Goal: Task Accomplishment & Management: Manage account settings

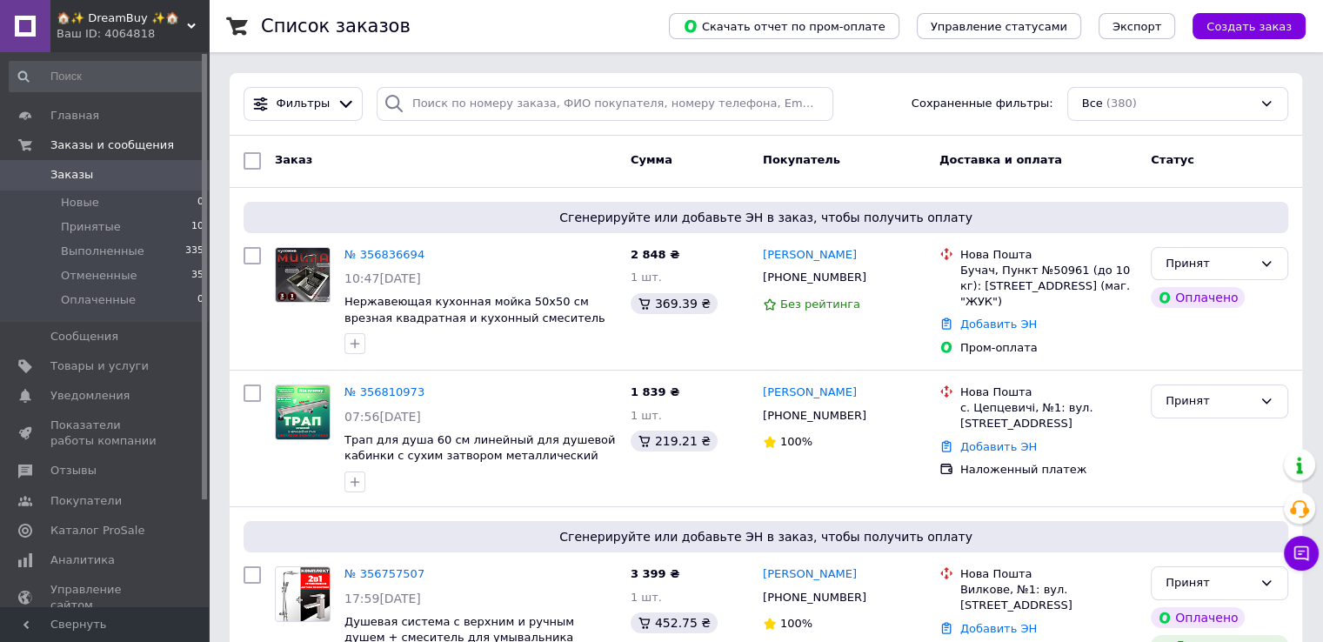
click at [124, 184] on link "Заказы 0" at bounding box center [107, 175] width 214 height 30
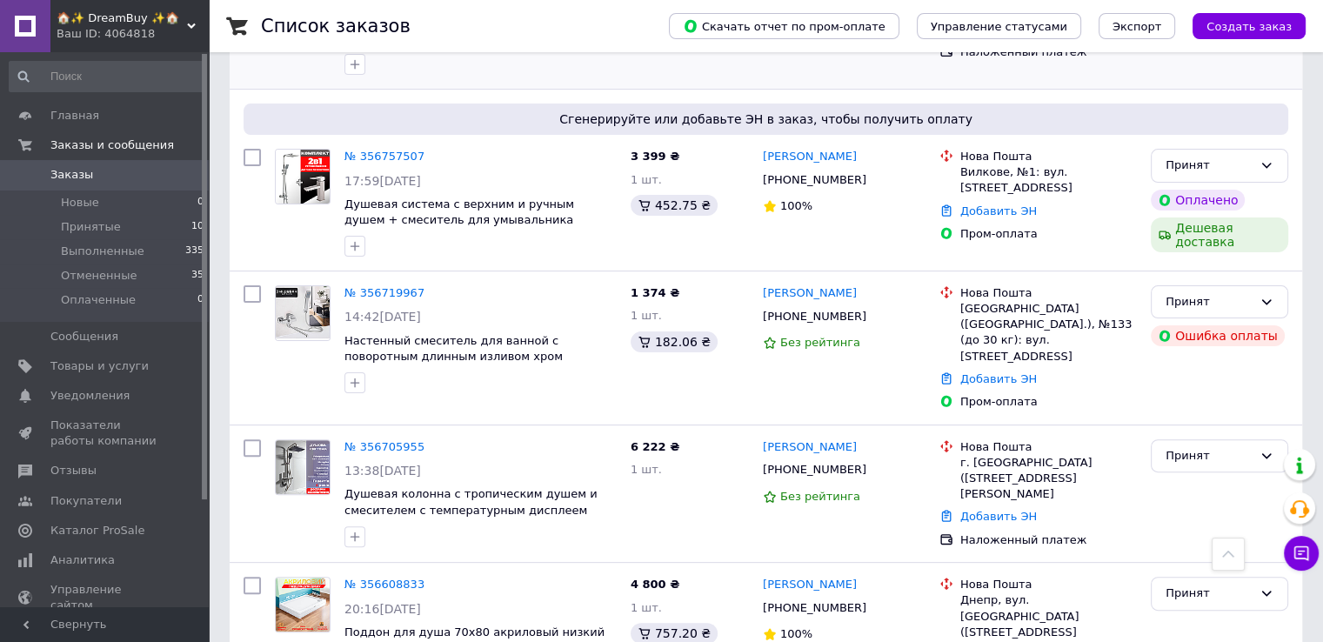
scroll to position [435, 0]
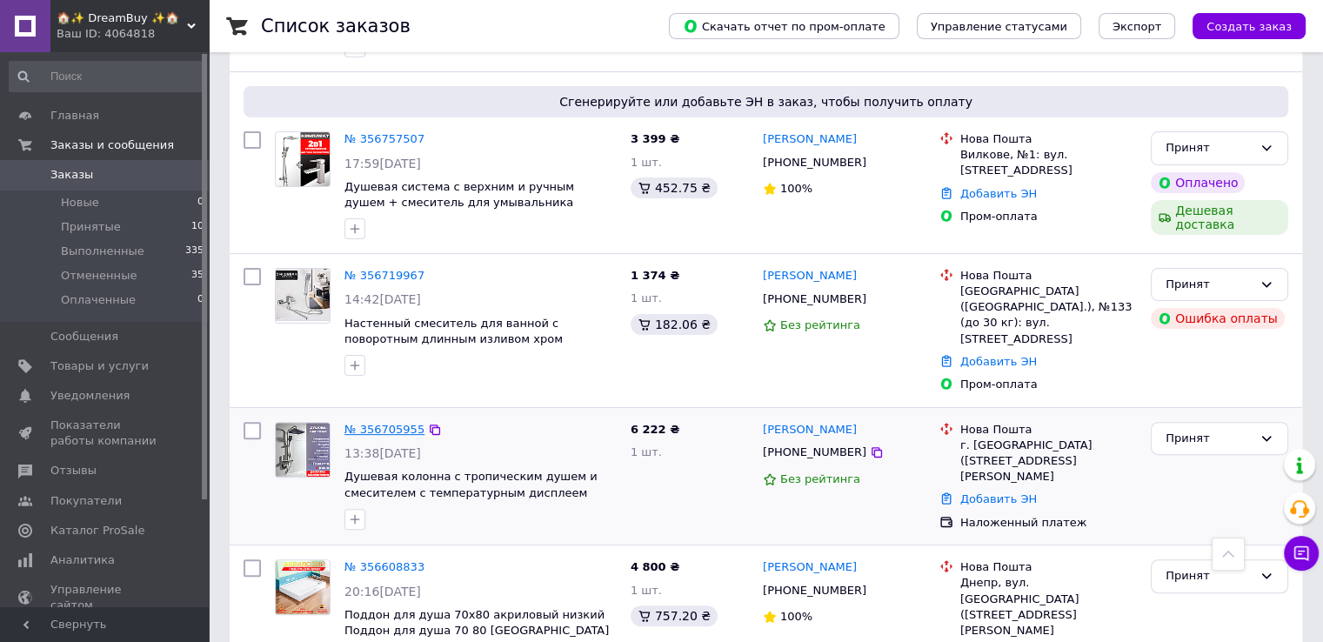
click at [357, 423] on link "№ 356705955" at bounding box center [384, 429] width 80 height 13
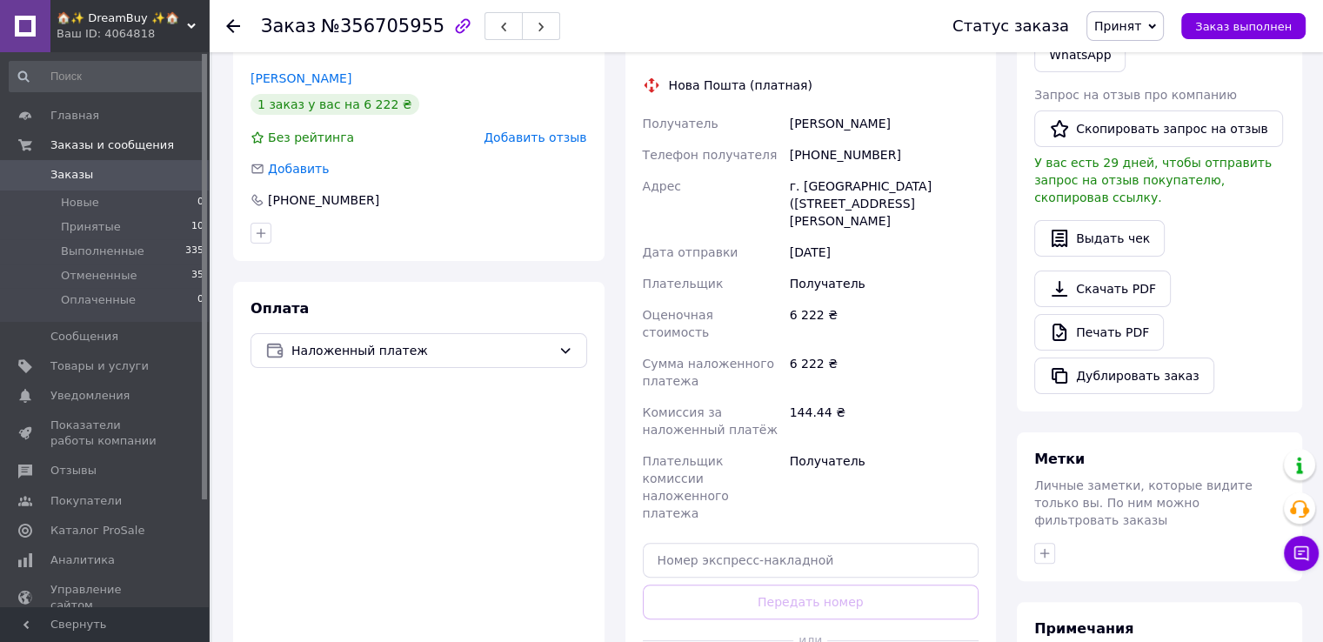
scroll to position [435, 0]
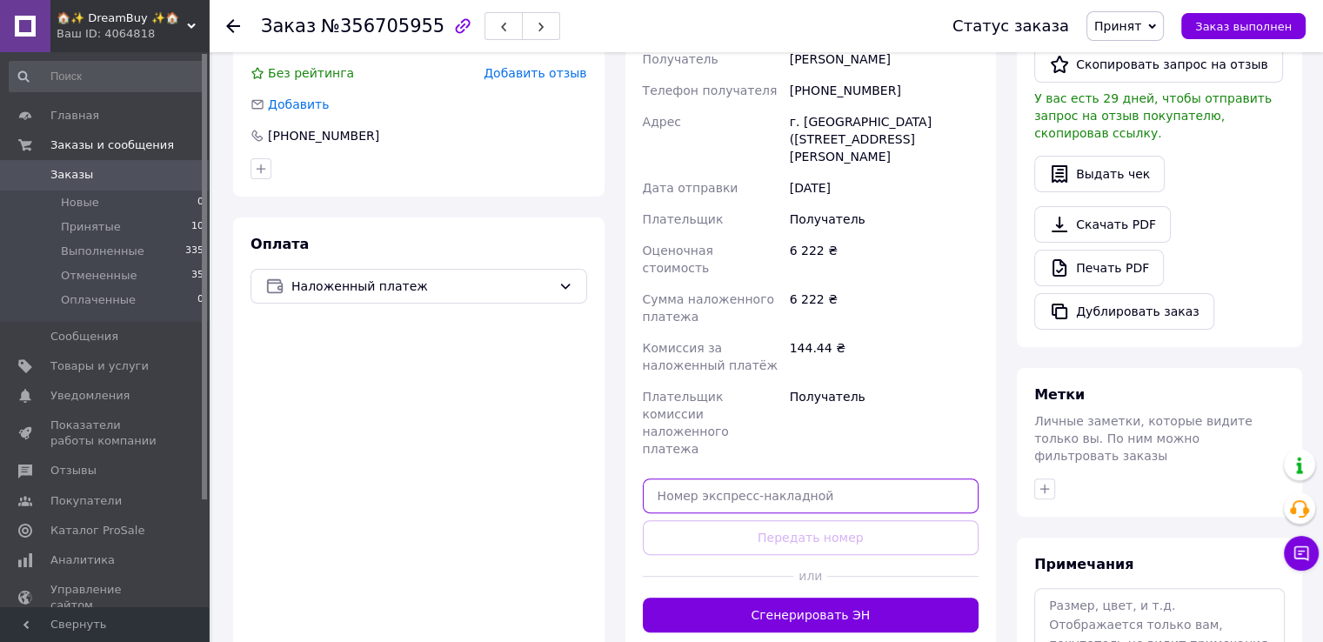
click at [817, 478] on input "text" at bounding box center [811, 495] width 337 height 35
paste input "20400471881696"
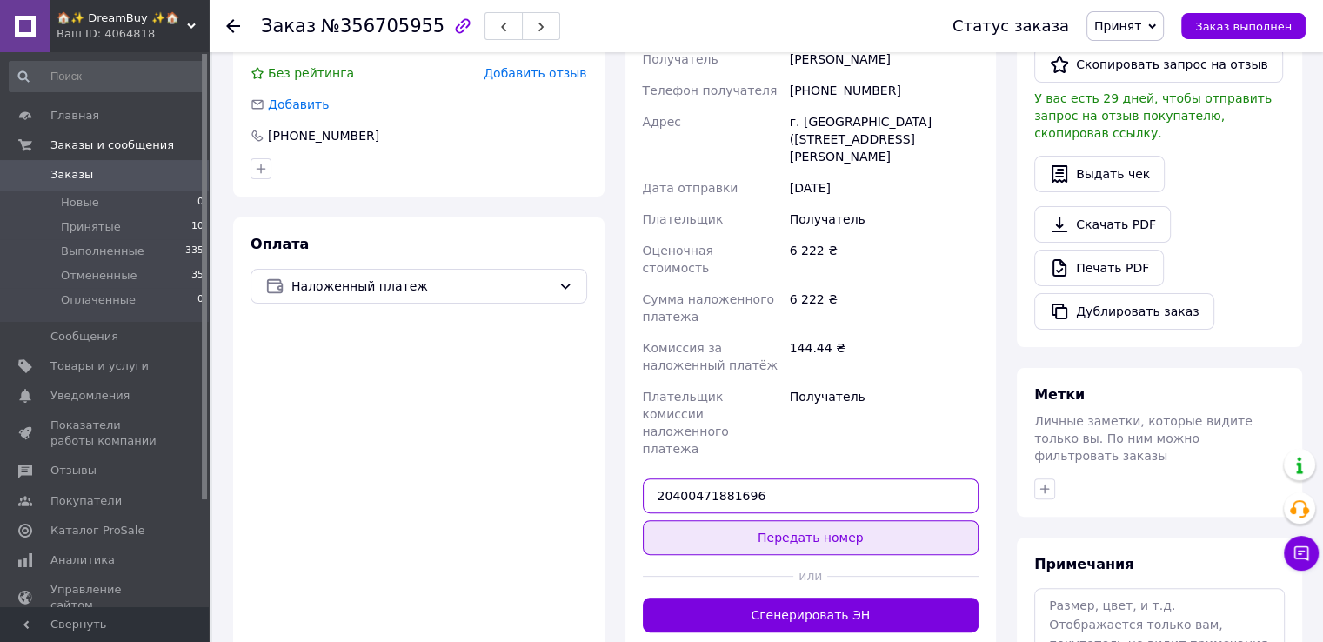
type input "20400471881696"
click at [808, 520] on button "Передать номер" at bounding box center [811, 537] width 337 height 35
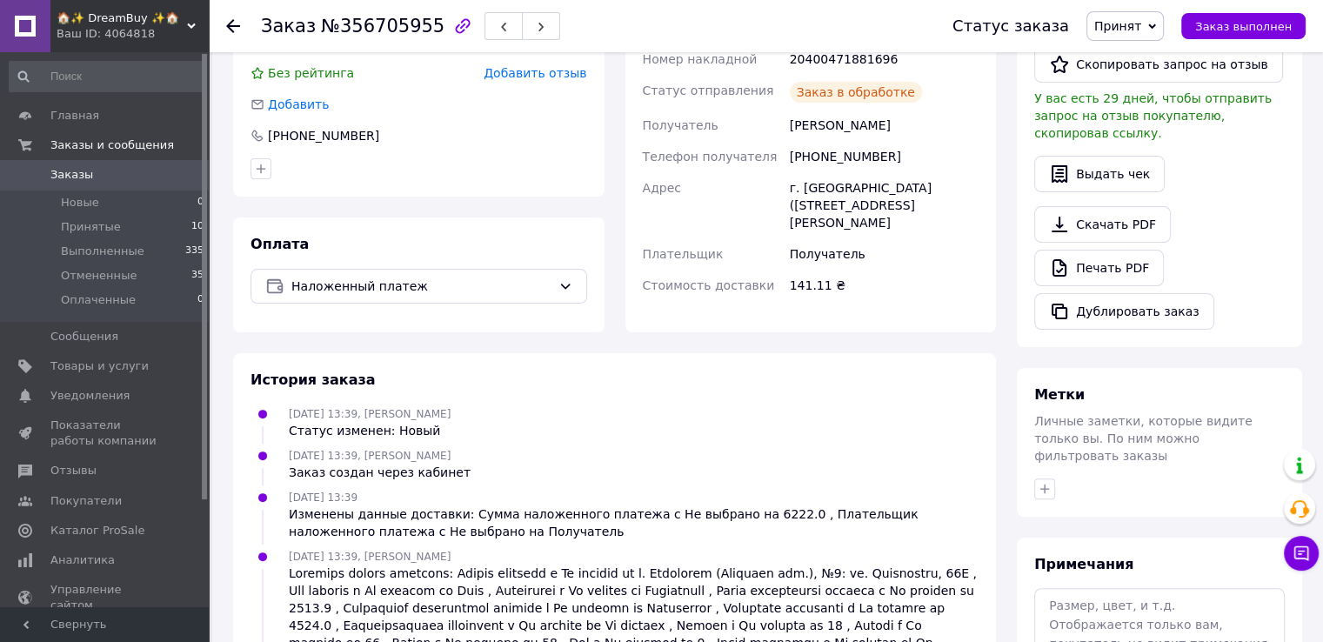
click at [1149, 34] on span "Принят" at bounding box center [1124, 26] width 77 height 30
click at [1141, 60] on li "Выполнен" at bounding box center [1133, 61] width 92 height 26
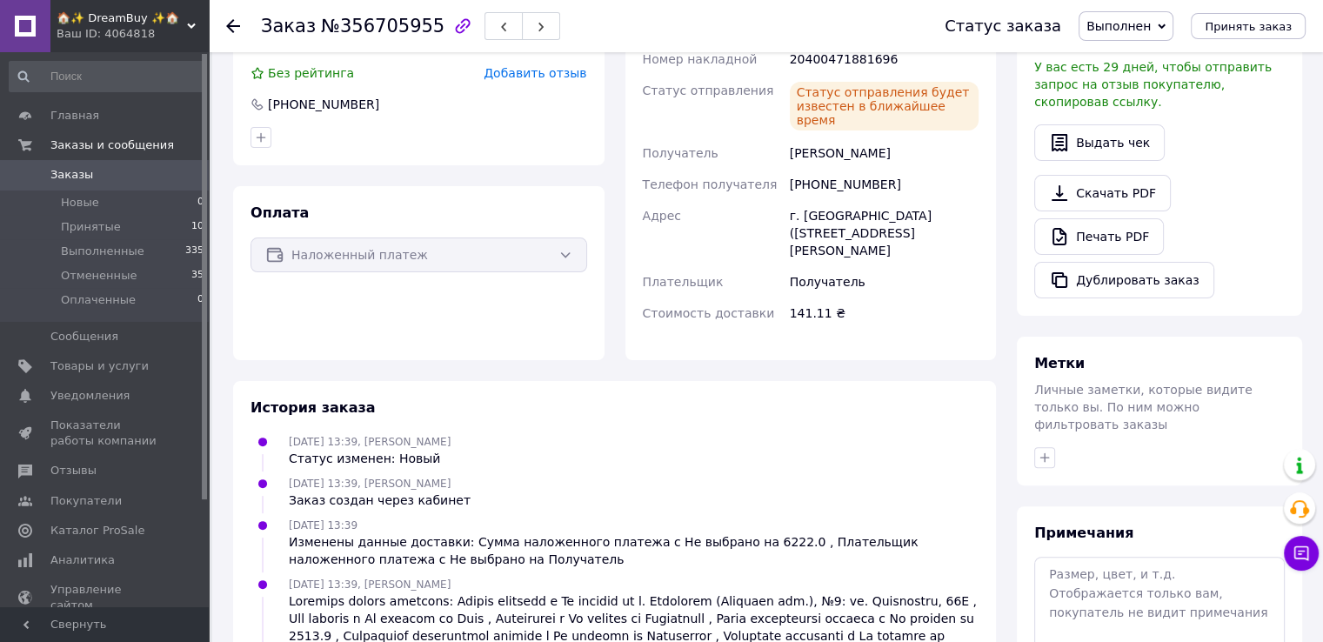
scroll to position [348, 0]
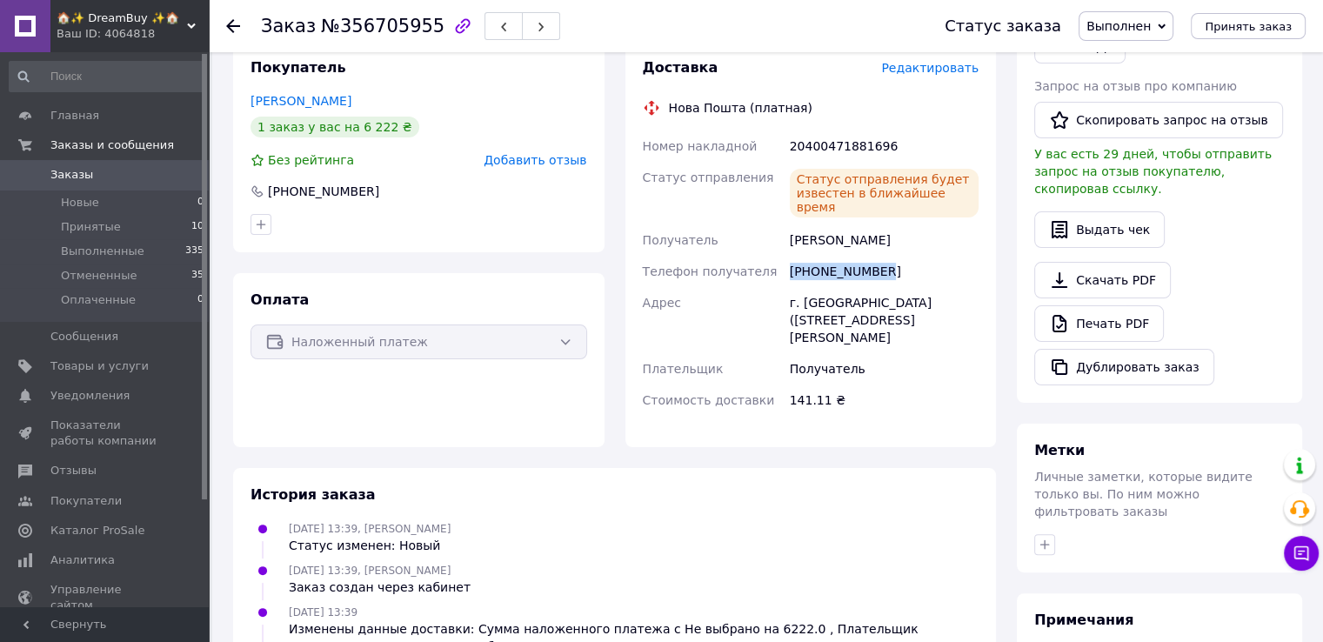
drag, startPoint x: 906, startPoint y: 238, endPoint x: 791, endPoint y: 239, distance: 114.8
click at [791, 256] on div "[PHONE_NUMBER]" at bounding box center [884, 271] width 196 height 31
copy div "[PHONE_NUMBER]"
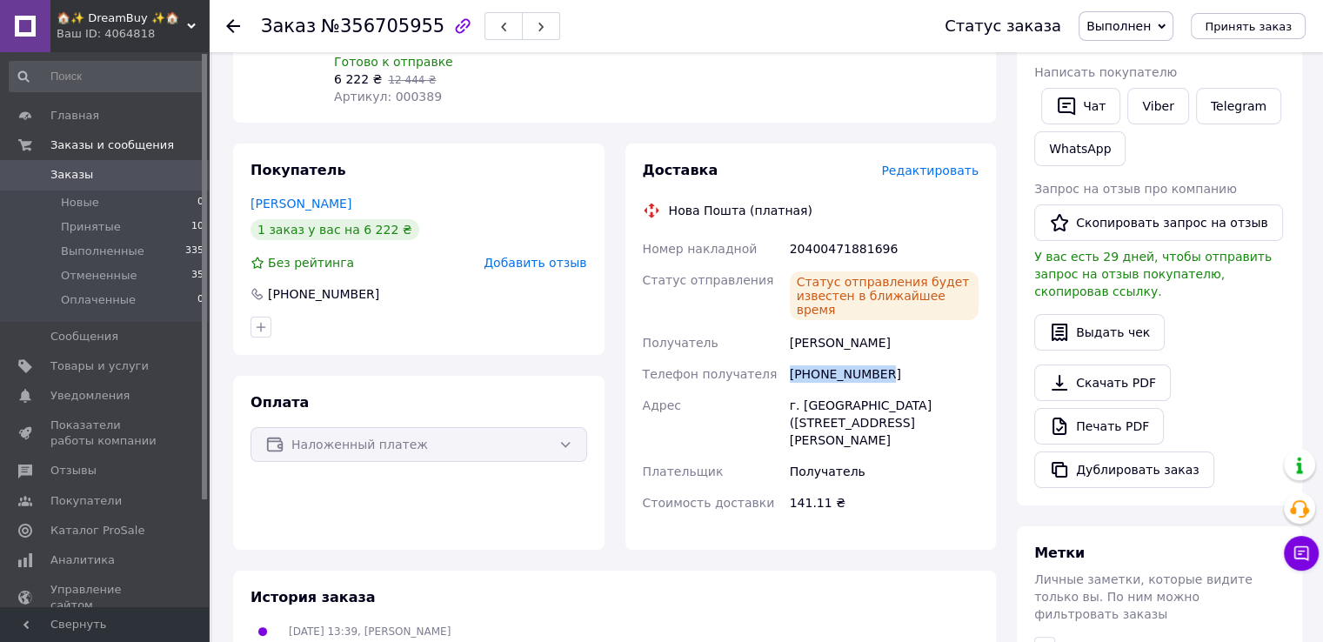
scroll to position [0, 0]
